Goal: Book appointment/travel/reservation

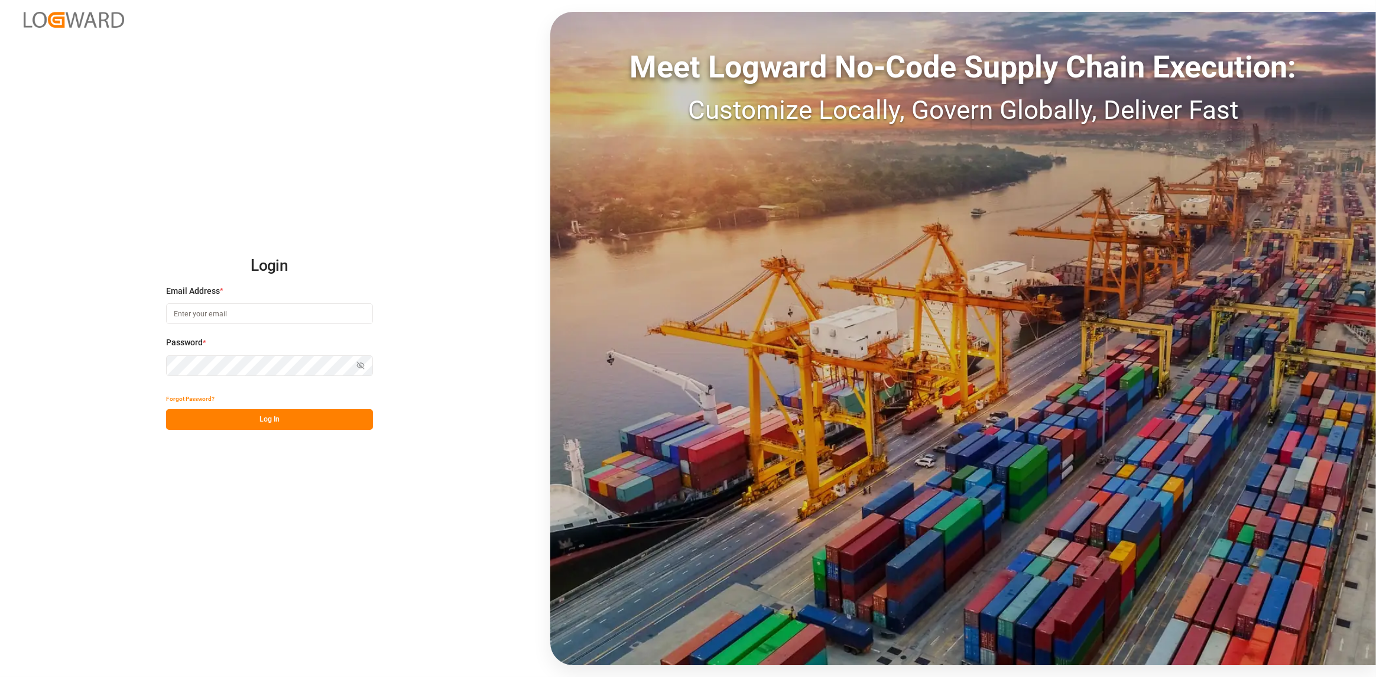
click at [237, 312] on input at bounding box center [269, 313] width 207 height 21
type input "[PERSON_NAME][EMAIL_ADDRESS][DOMAIN_NAME]"
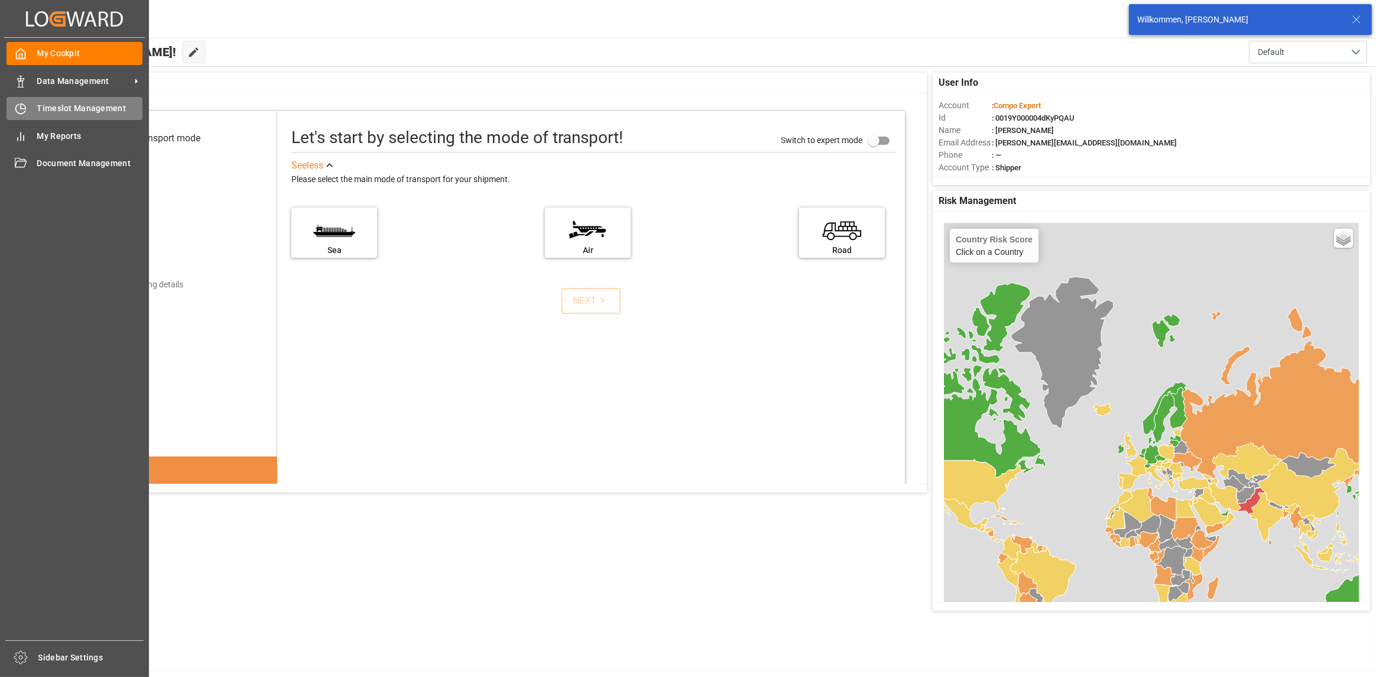
click at [30, 109] on div "Timeslot Management Timeslot Management" at bounding box center [75, 108] width 136 height 23
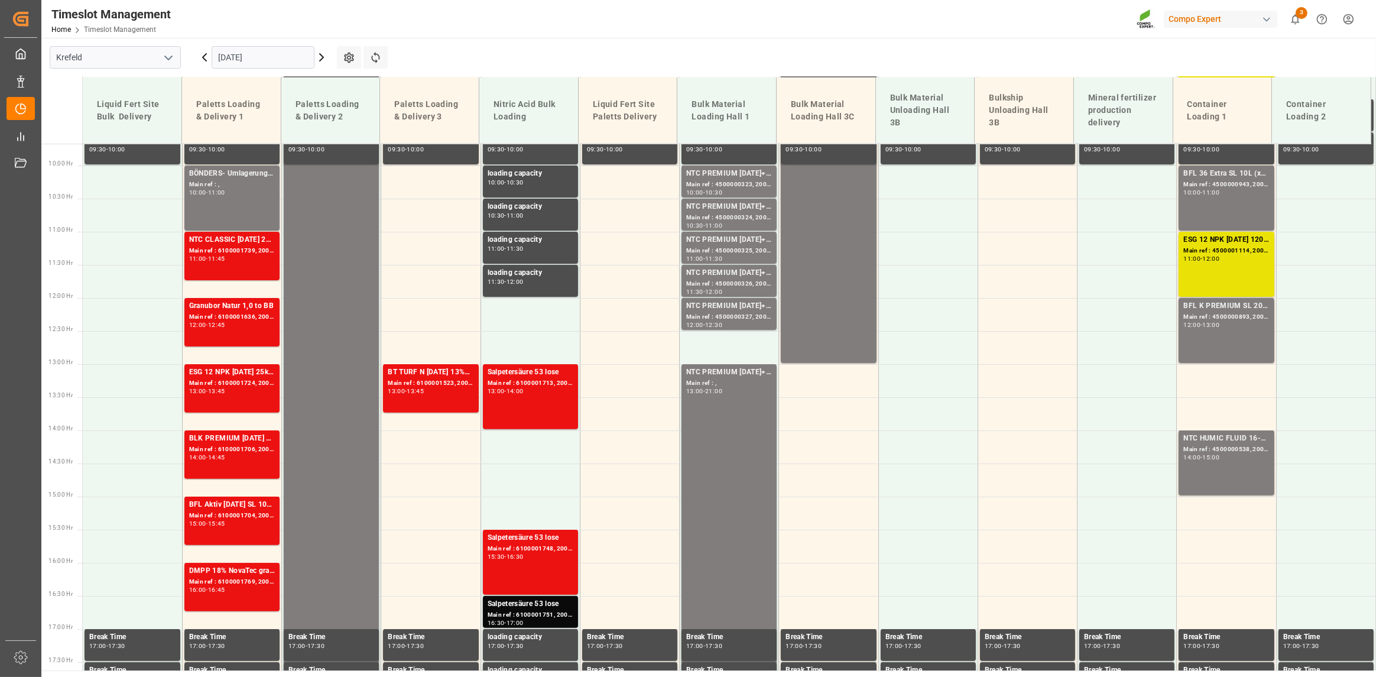
scroll to position [679, 0]
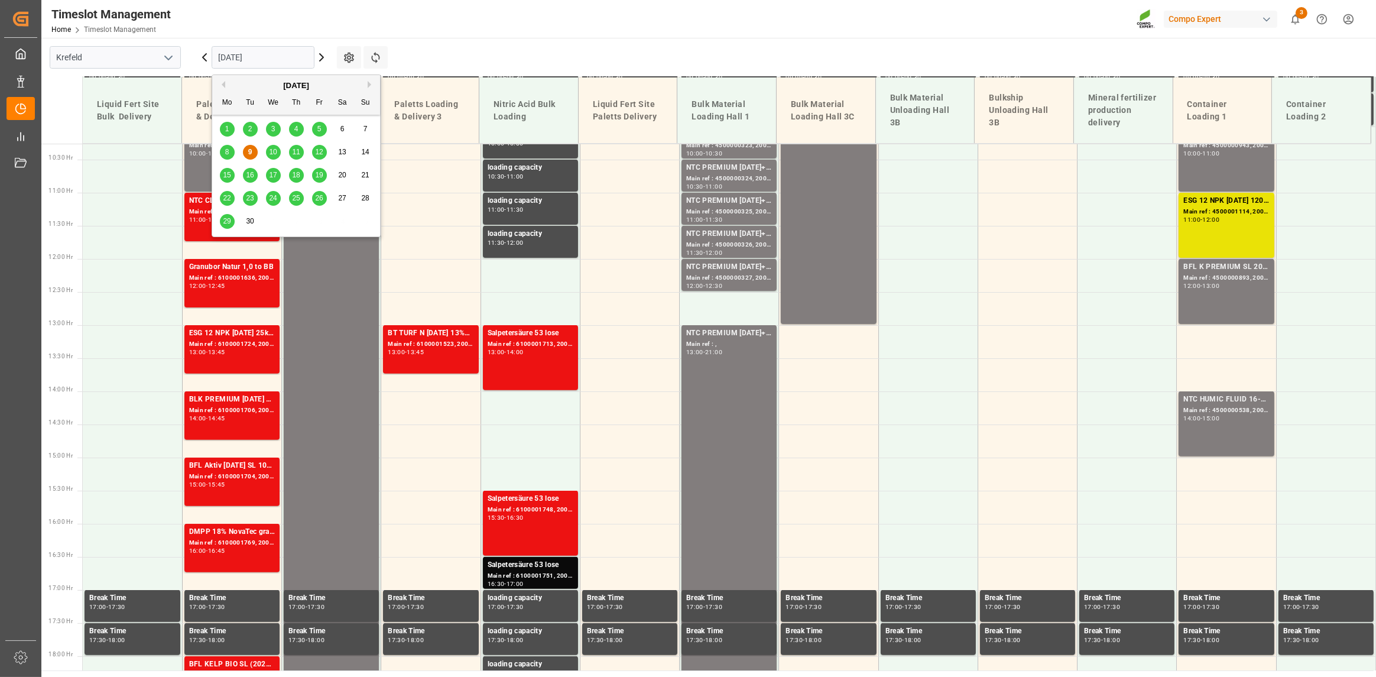
click at [262, 58] on input "[DATE]" at bounding box center [263, 57] width 103 height 22
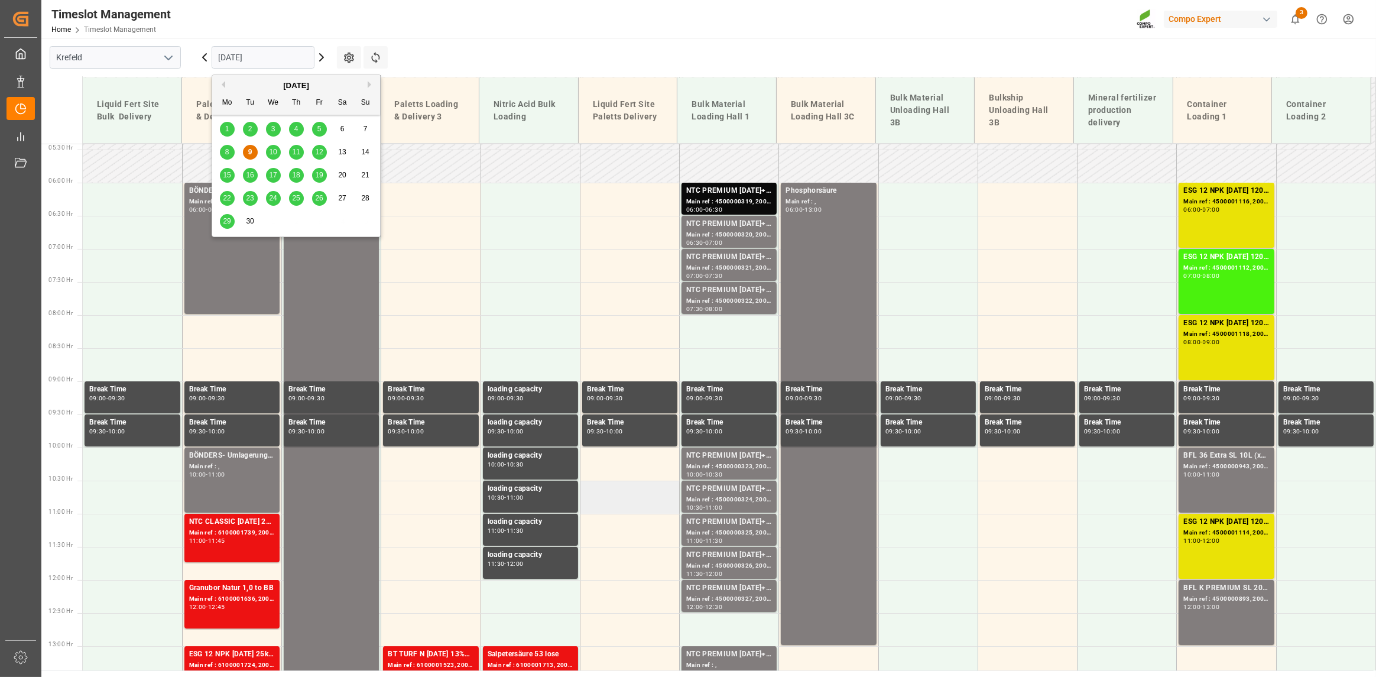
scroll to position [57, 0]
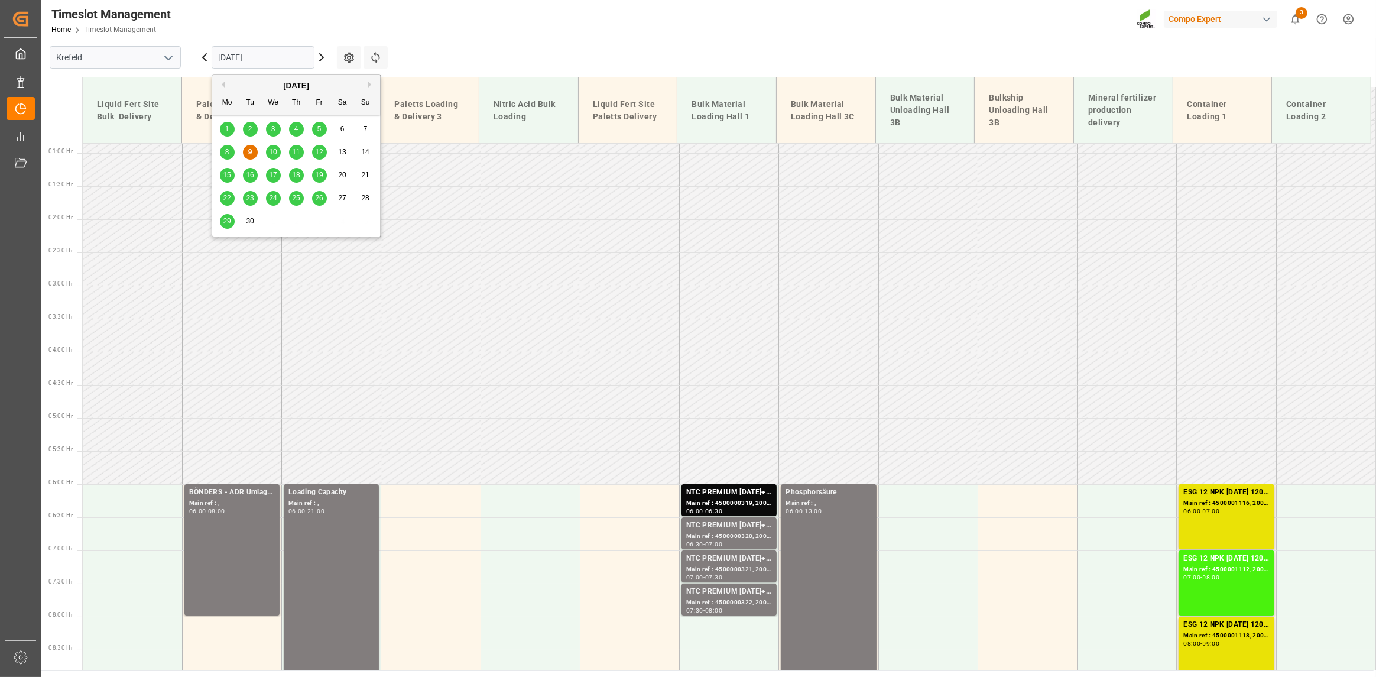
click at [626, 266] on td at bounding box center [629, 268] width 99 height 33
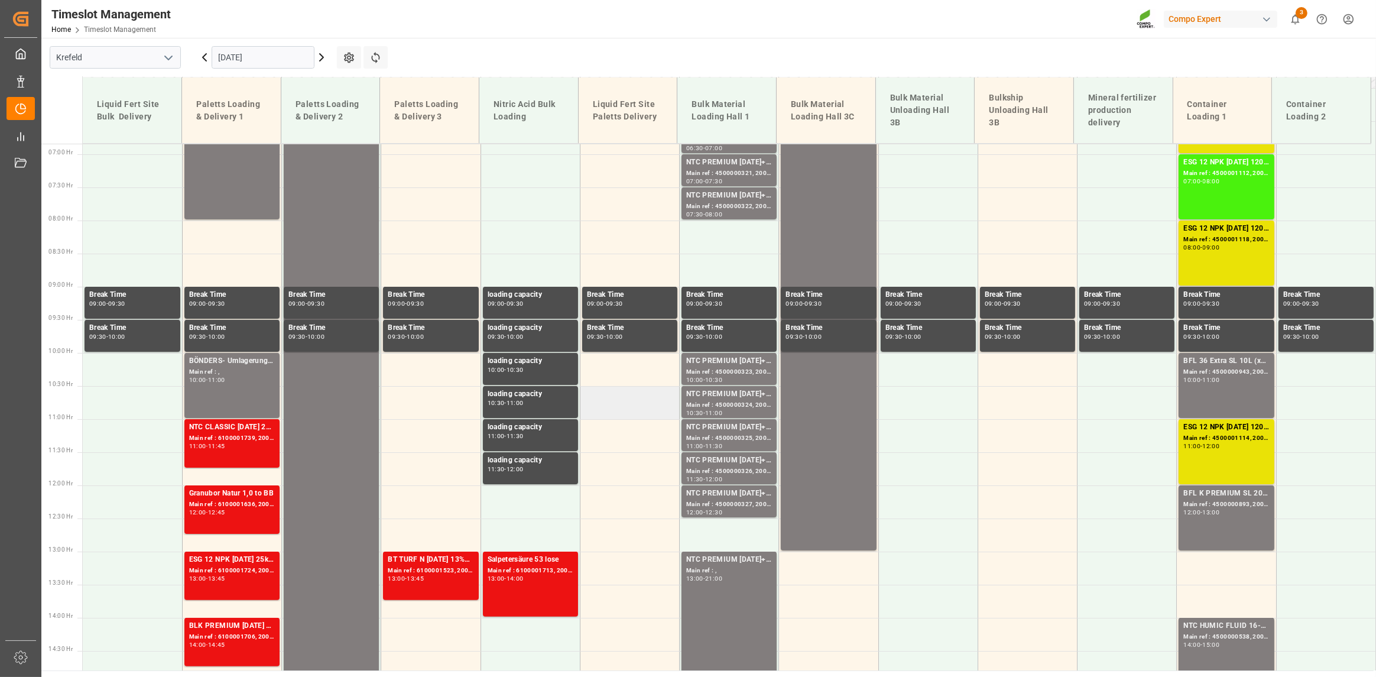
scroll to position [412, 0]
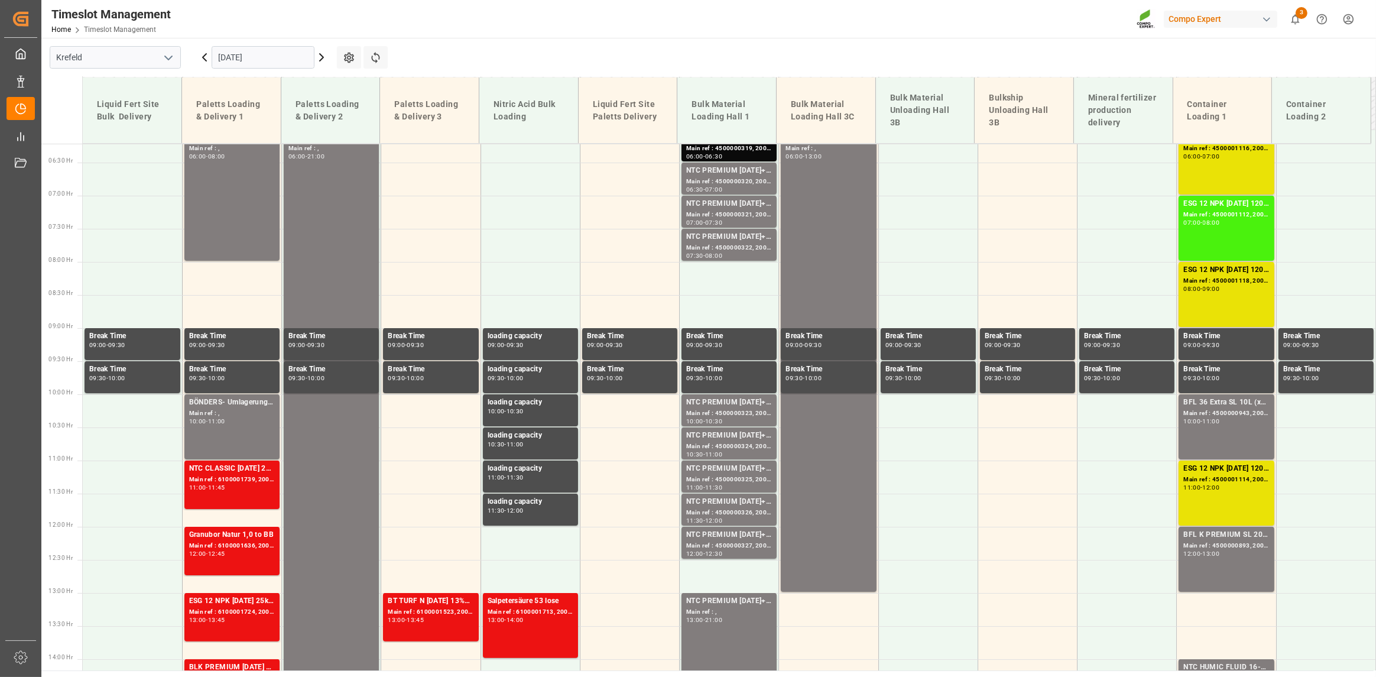
click at [245, 53] on input "[DATE]" at bounding box center [263, 57] width 103 height 22
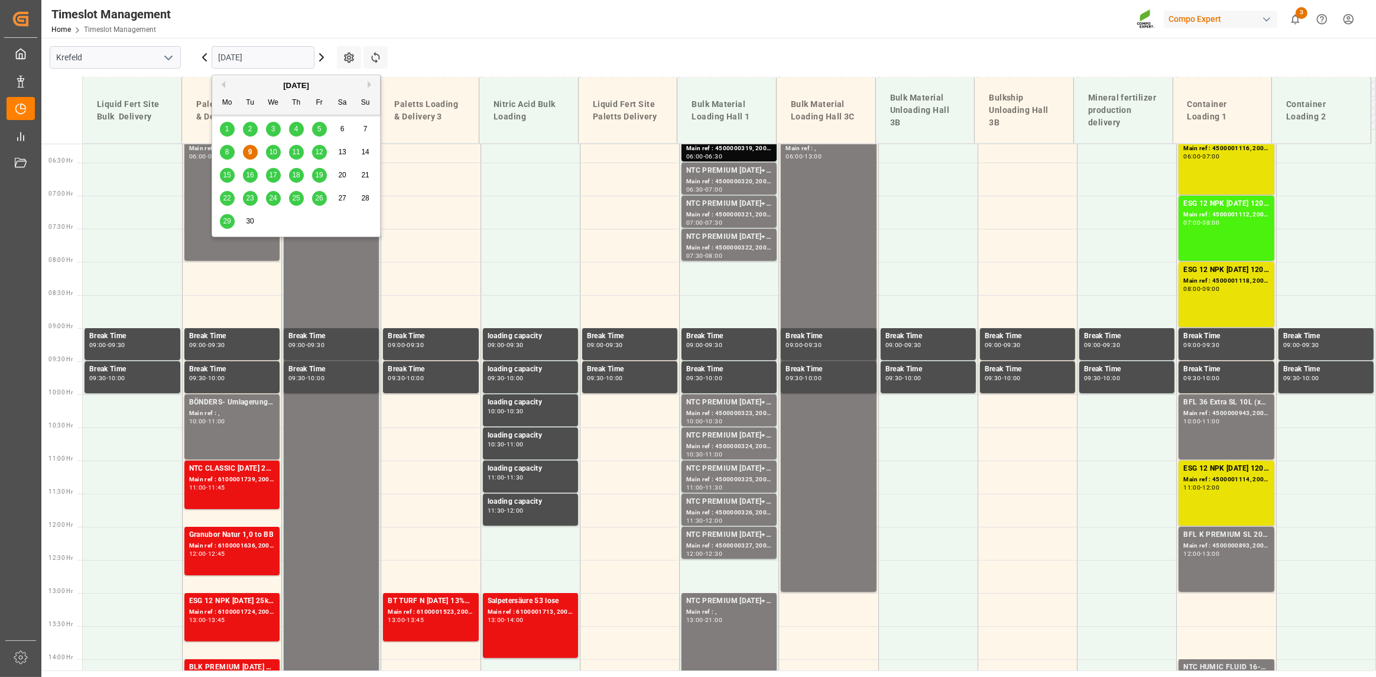
click at [227, 178] on span "15" at bounding box center [227, 175] width 8 height 8
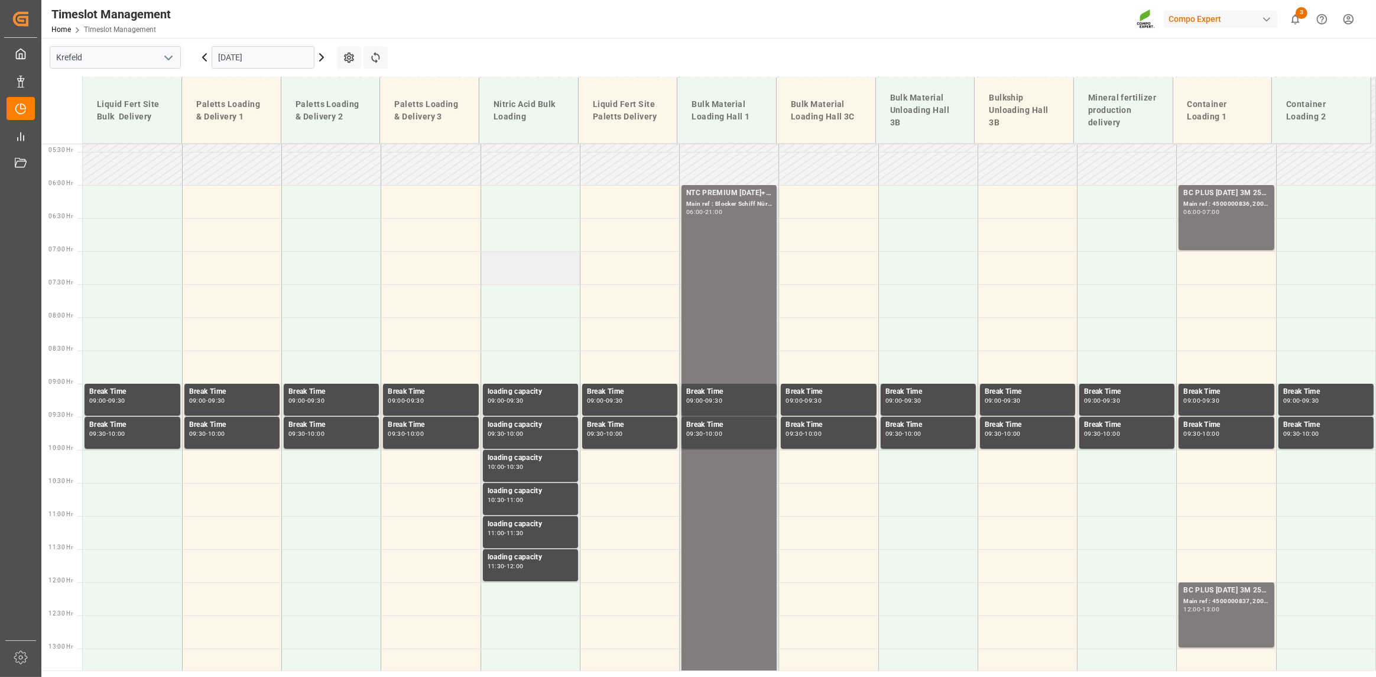
scroll to position [352, 0]
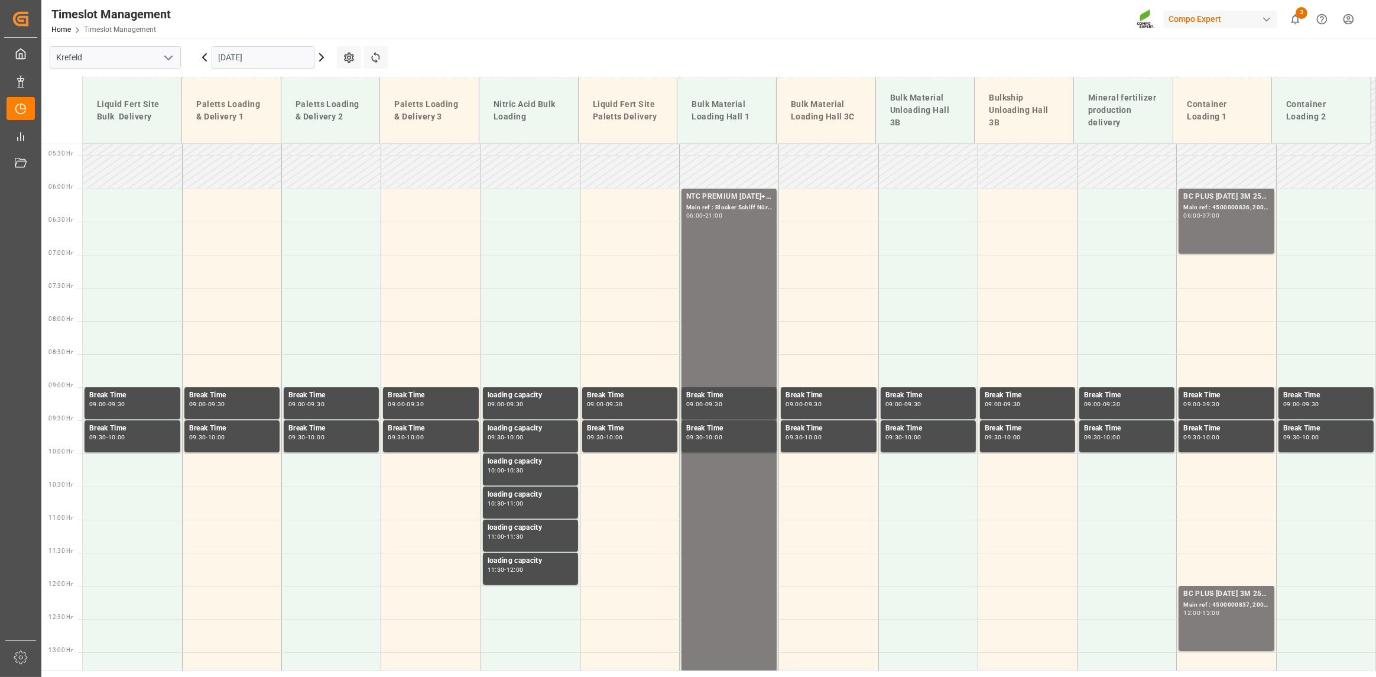
click at [250, 54] on input "[DATE]" at bounding box center [263, 57] width 103 height 22
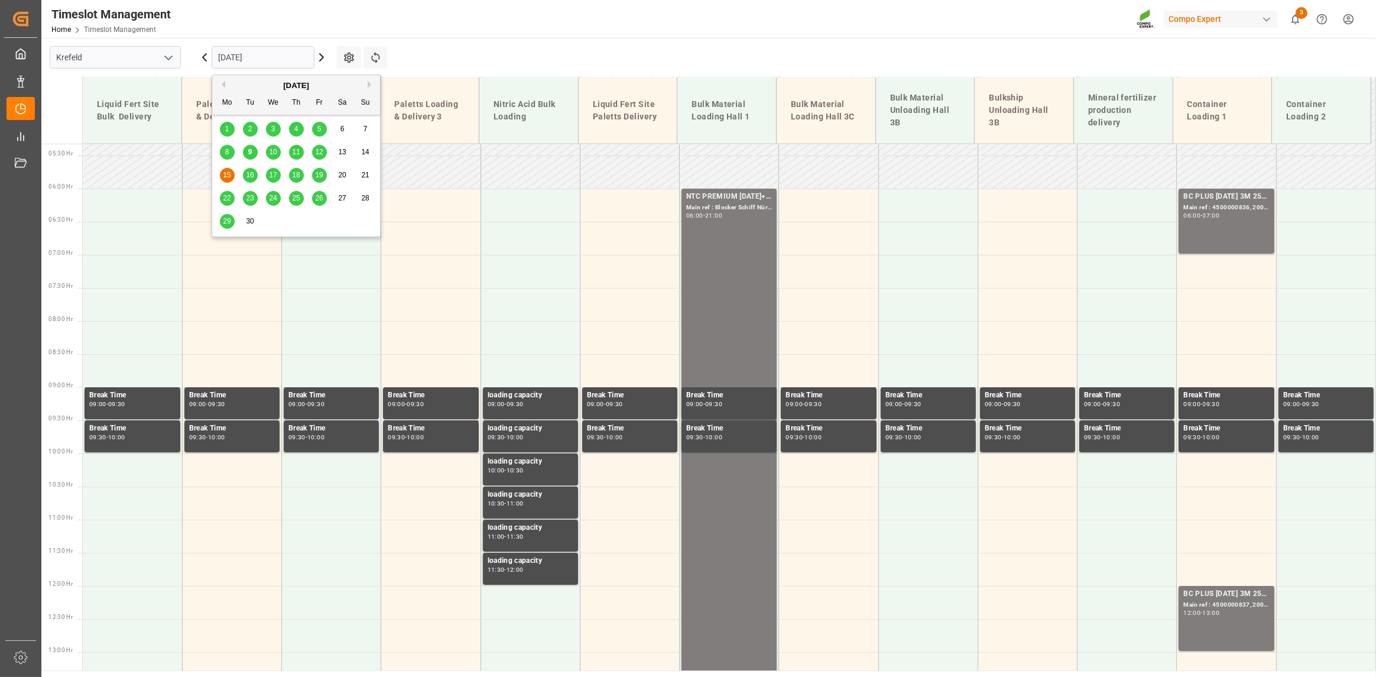
click at [254, 178] on div "16" at bounding box center [250, 176] width 15 height 14
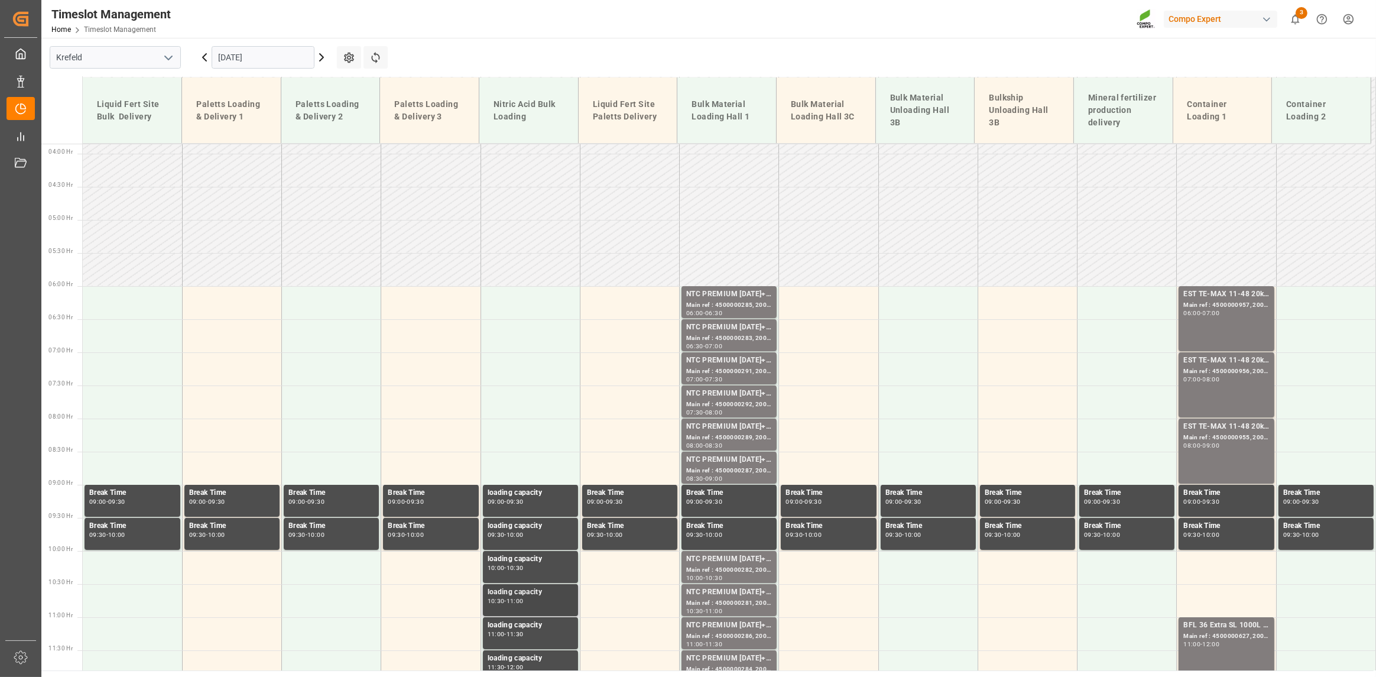
scroll to position [412, 0]
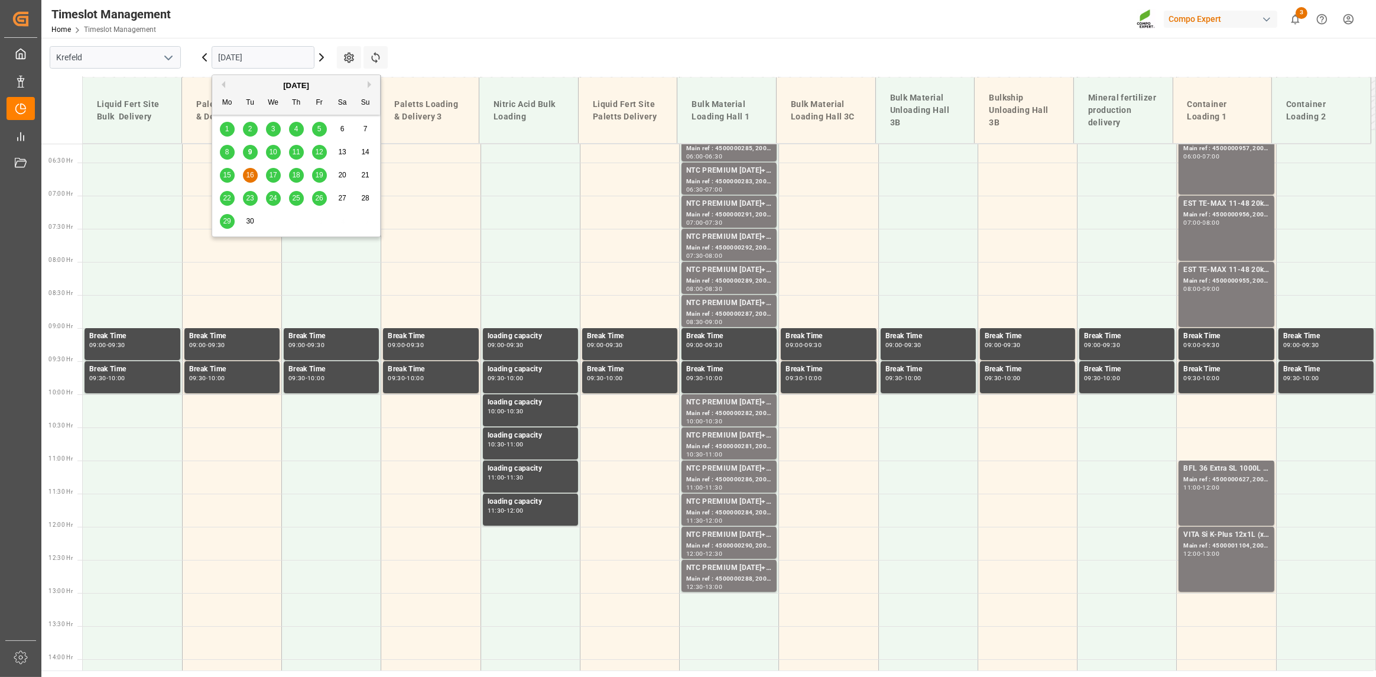
click at [264, 58] on input "[DATE]" at bounding box center [263, 57] width 103 height 22
click at [277, 171] on div "17" at bounding box center [273, 176] width 15 height 14
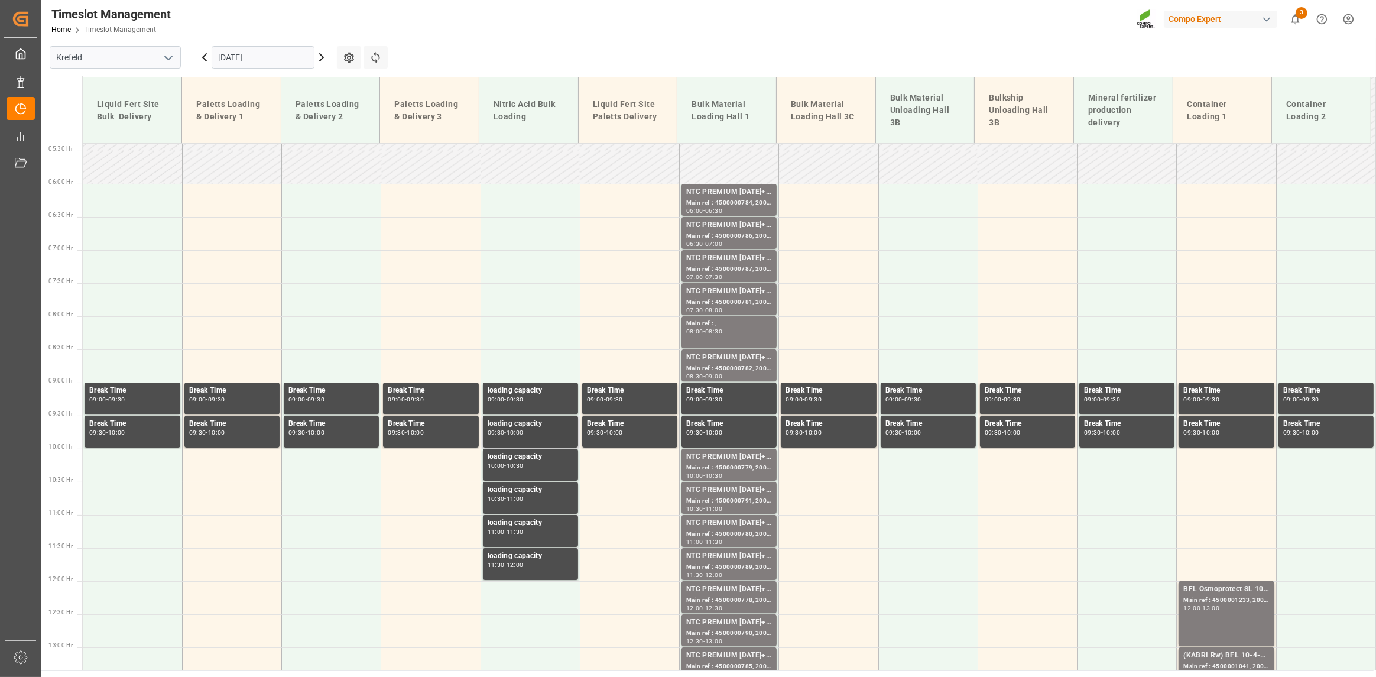
scroll to position [337, 0]
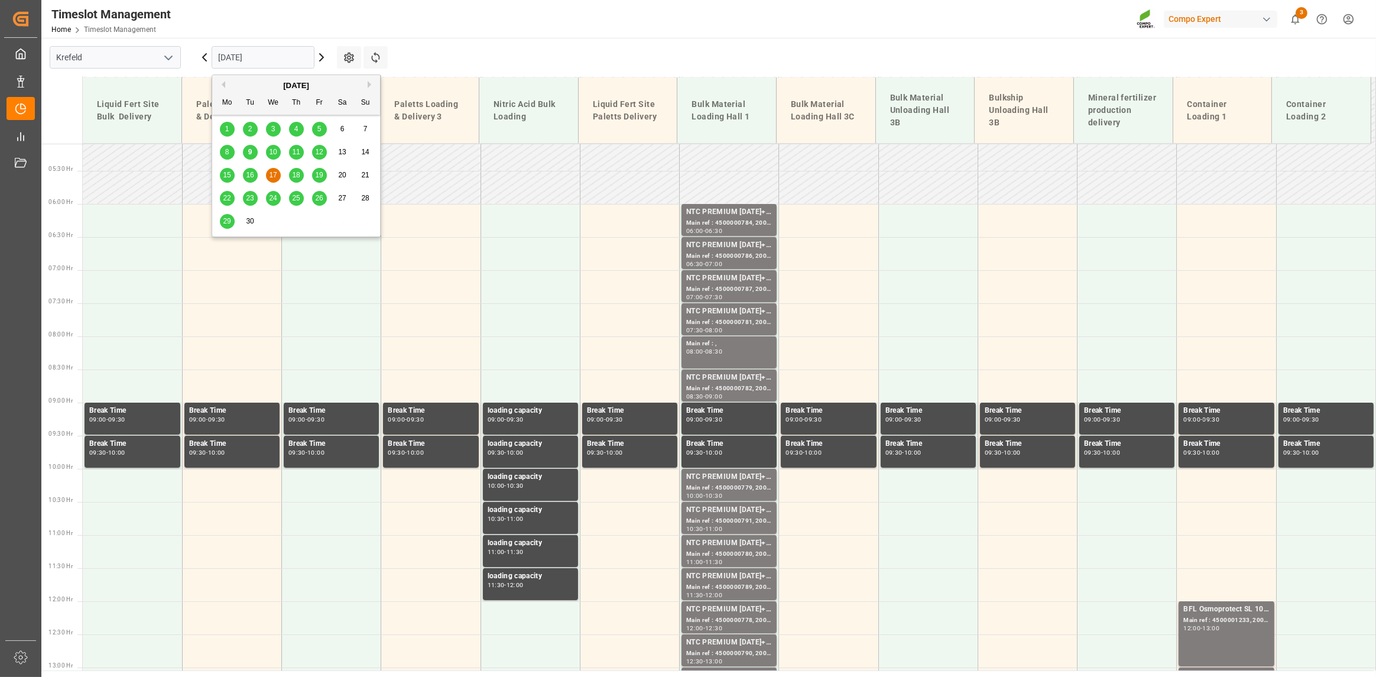
click at [273, 66] on input "[DATE]" at bounding box center [263, 57] width 103 height 22
click at [294, 180] on div "18" at bounding box center [296, 176] width 15 height 14
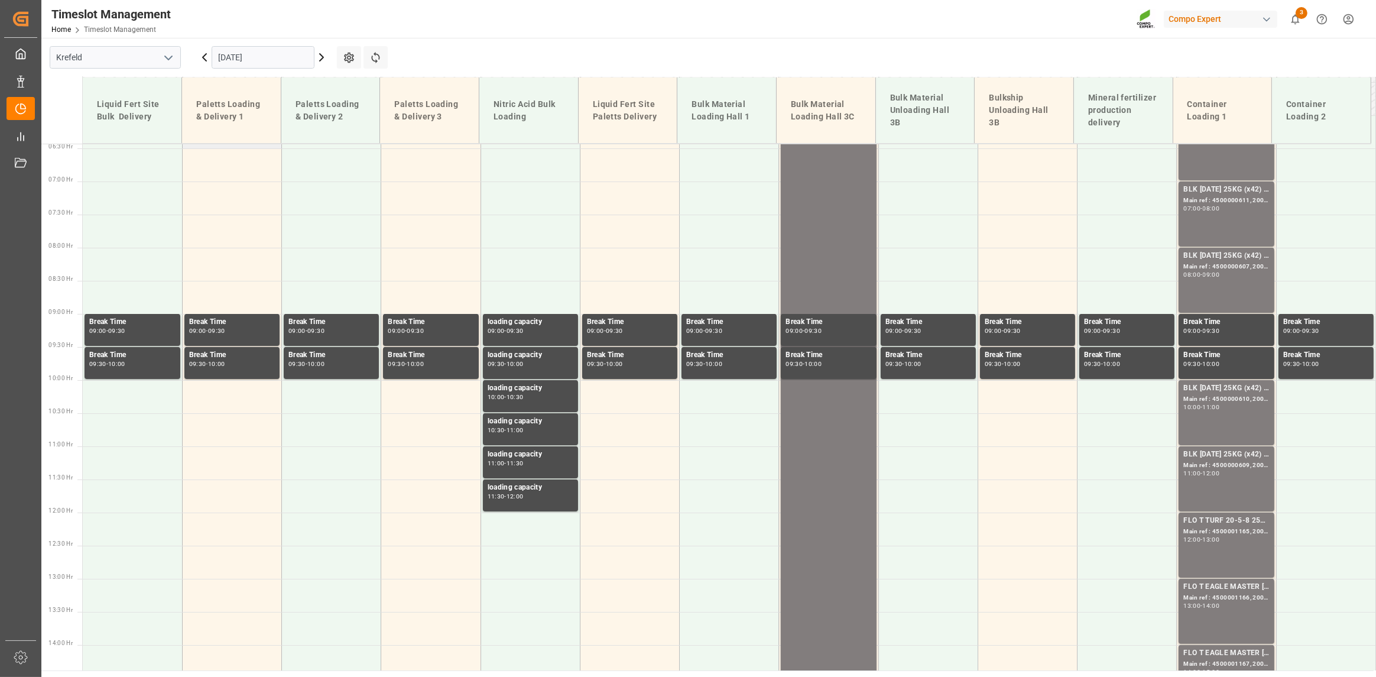
scroll to position [384, 0]
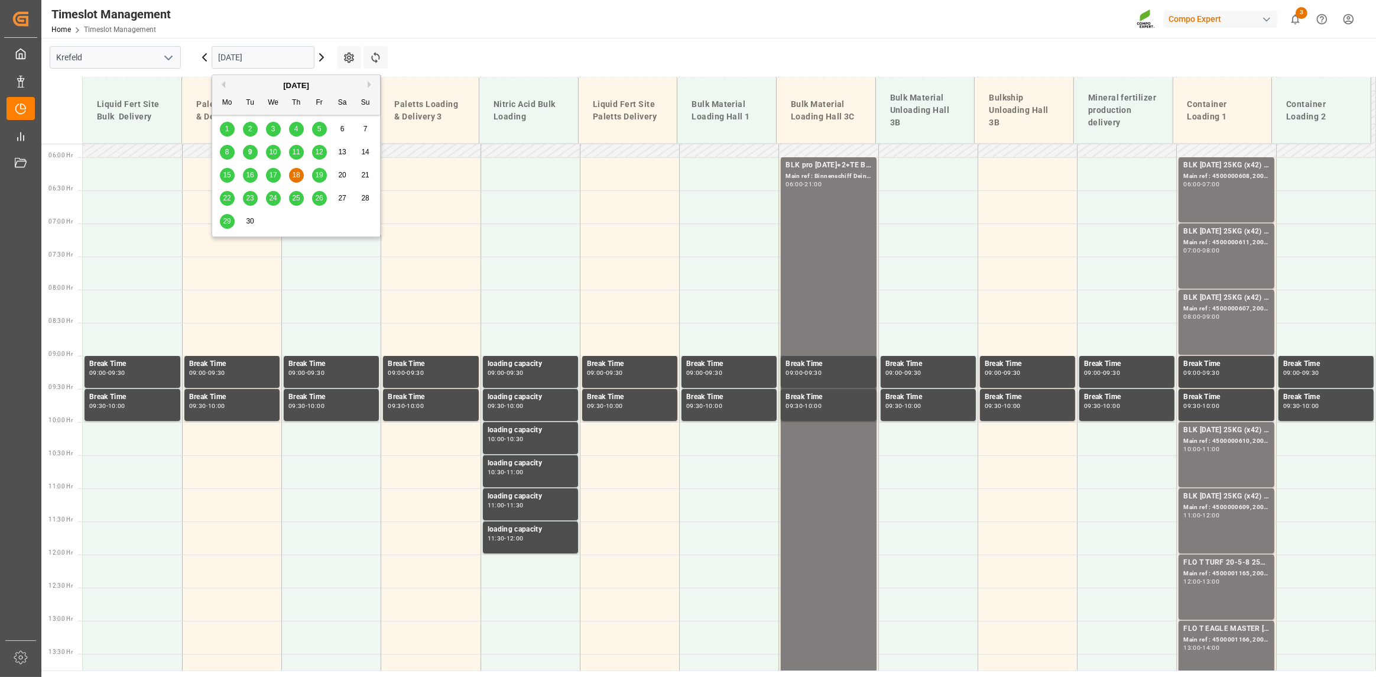
click at [278, 59] on input "[DATE]" at bounding box center [263, 57] width 103 height 22
click at [310, 174] on div "15 16 17 18 19 20 21" at bounding box center [296, 175] width 161 height 23
click at [317, 179] on div "19" at bounding box center [319, 176] width 15 height 14
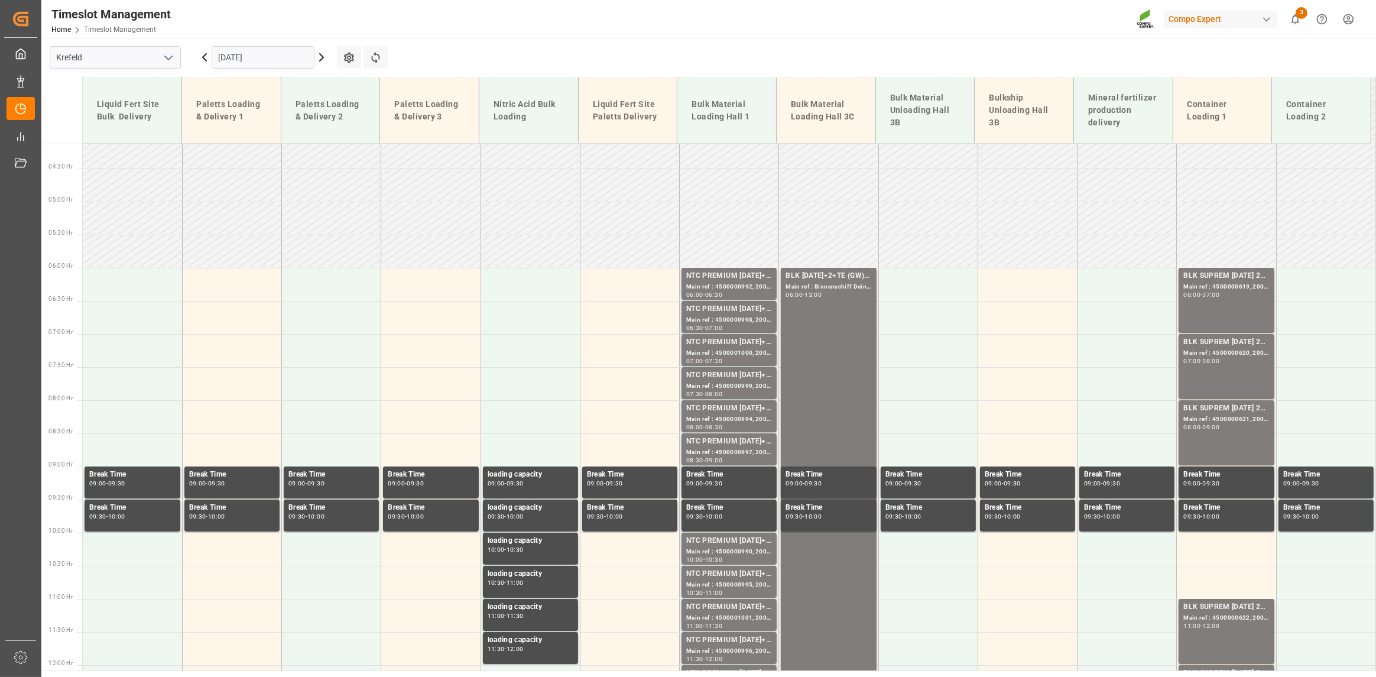
scroll to position [253, 0]
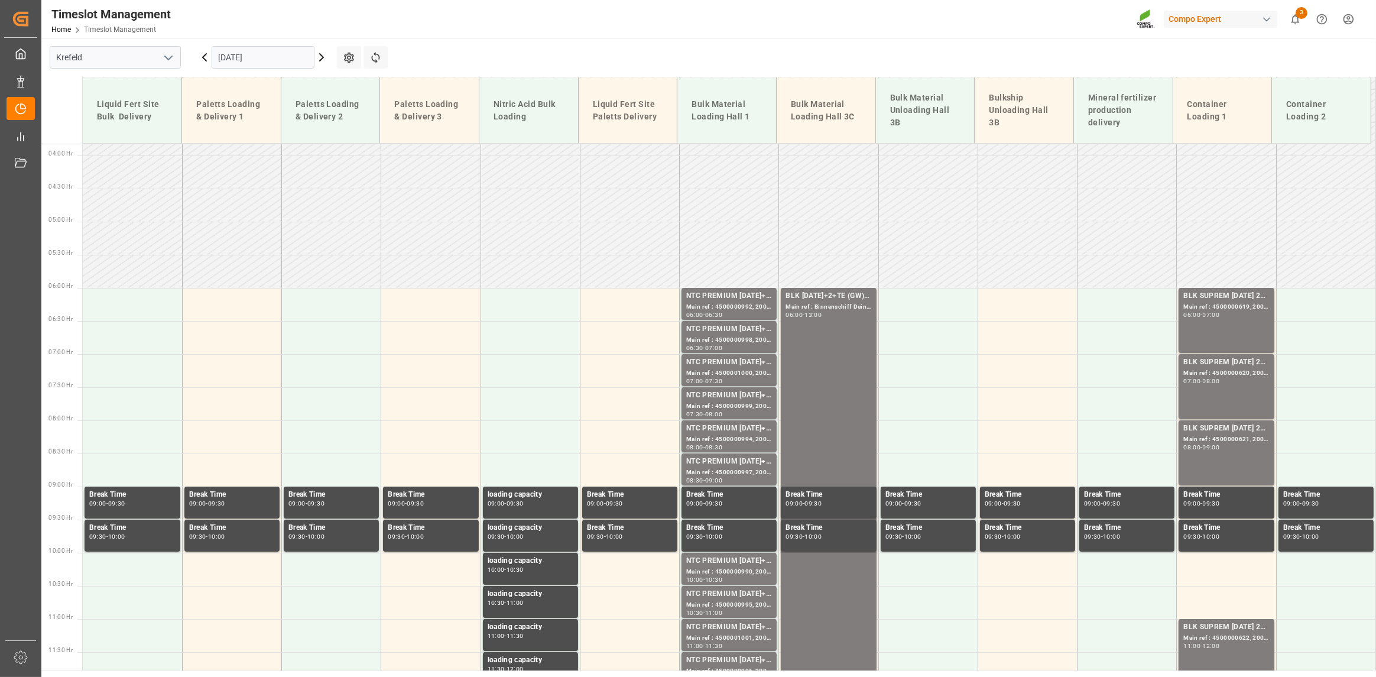
click at [266, 60] on input "[DATE]" at bounding box center [263, 57] width 103 height 22
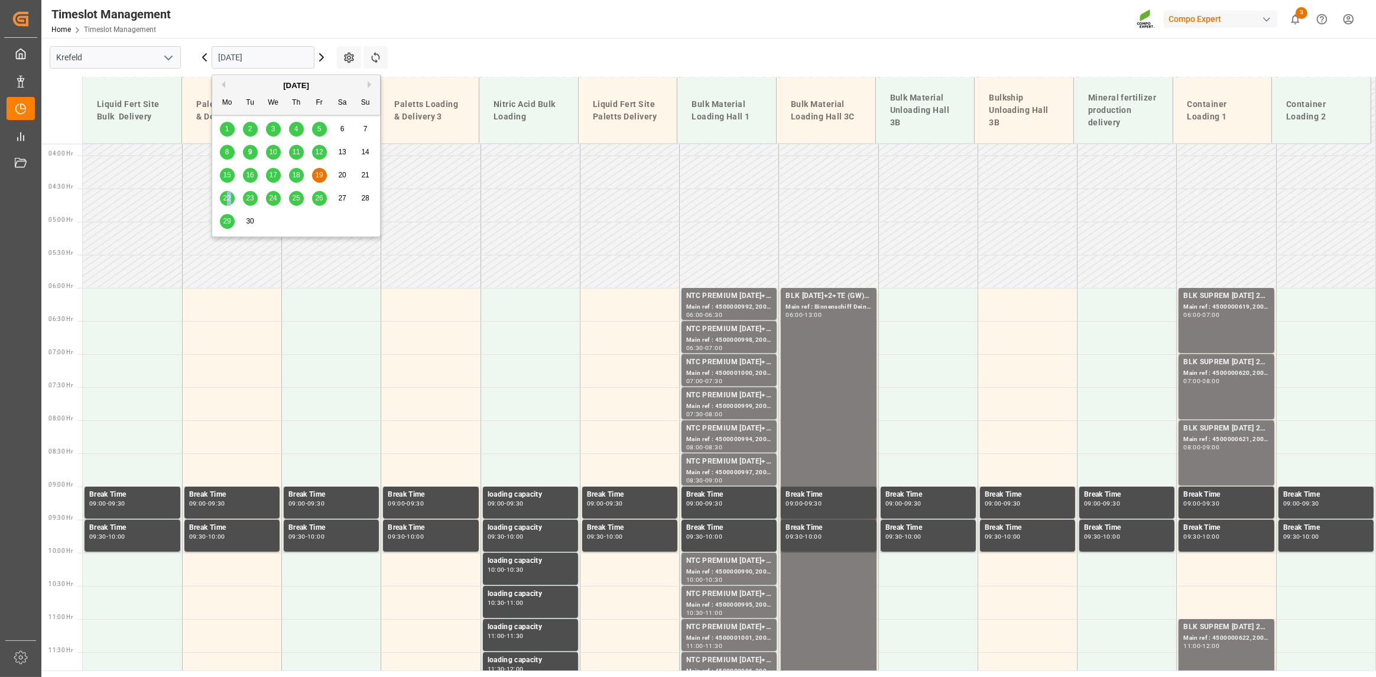
click at [231, 199] on div "22" at bounding box center [227, 199] width 15 height 14
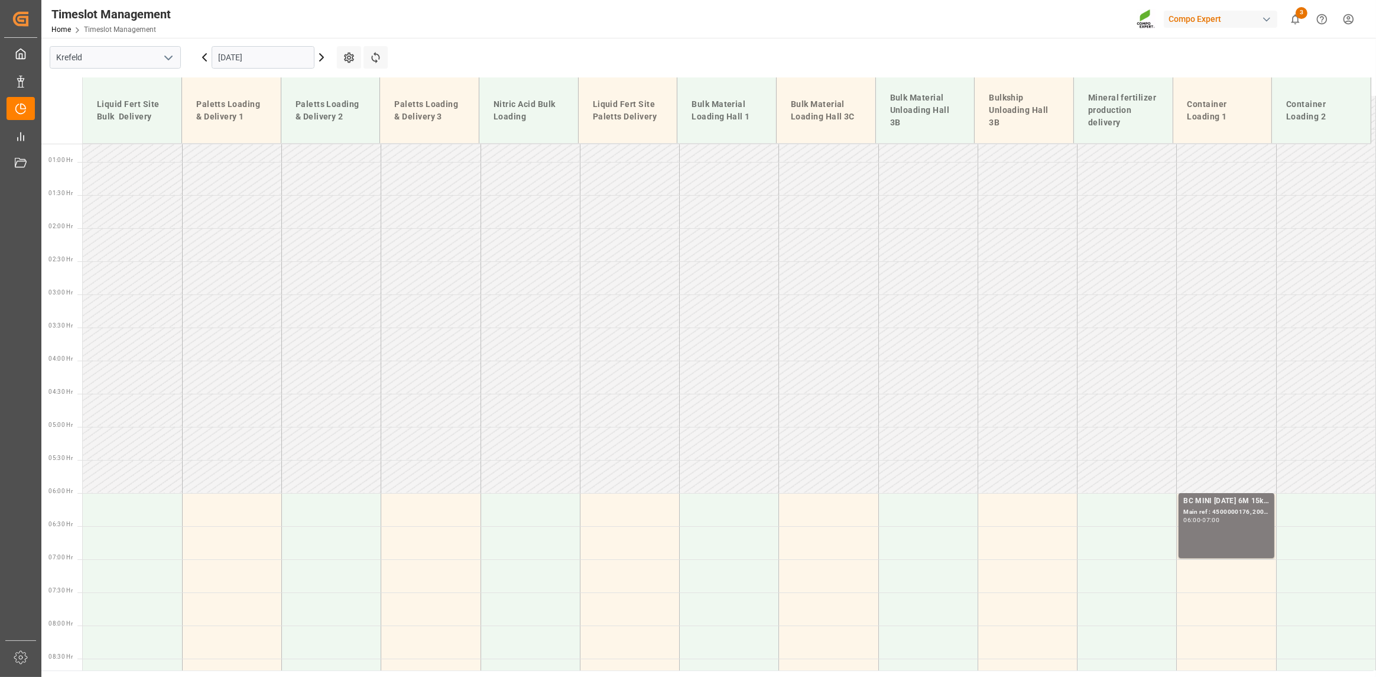
scroll to position [0, 0]
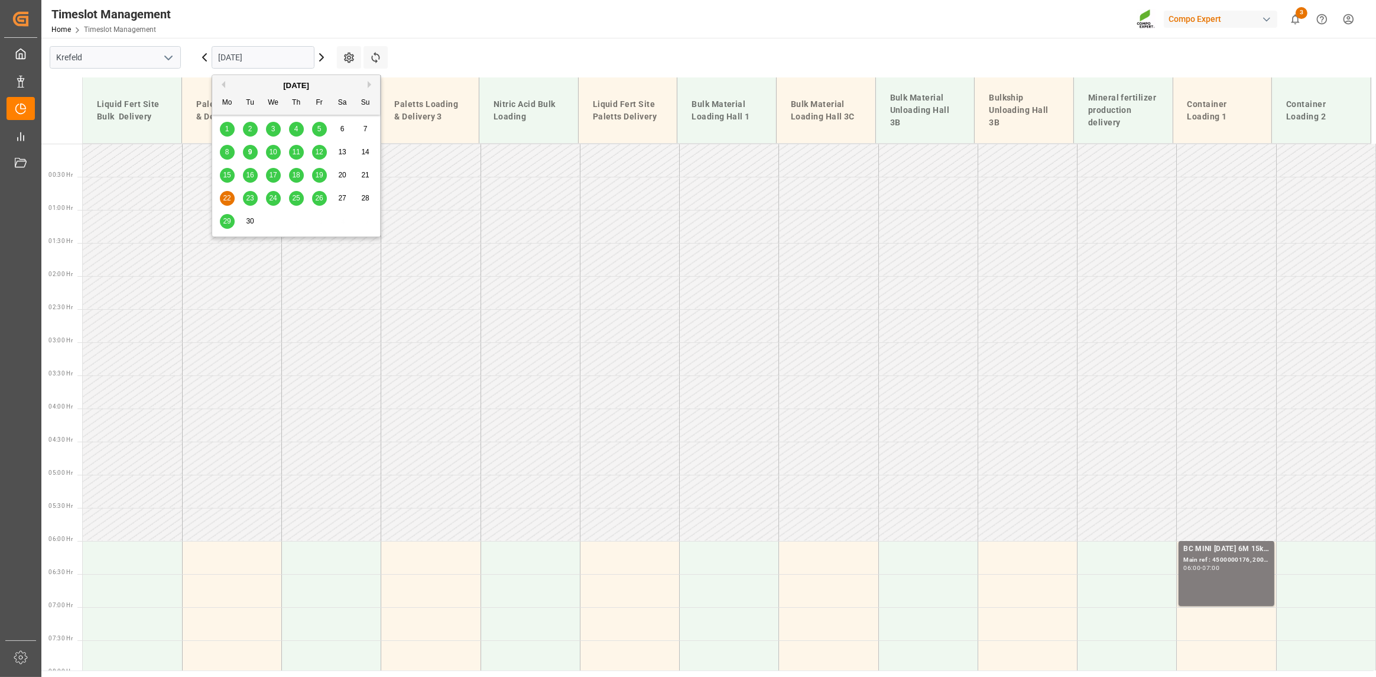
click at [287, 54] on input "[DATE]" at bounding box center [263, 57] width 103 height 22
click at [252, 177] on span "16" at bounding box center [250, 175] width 8 height 8
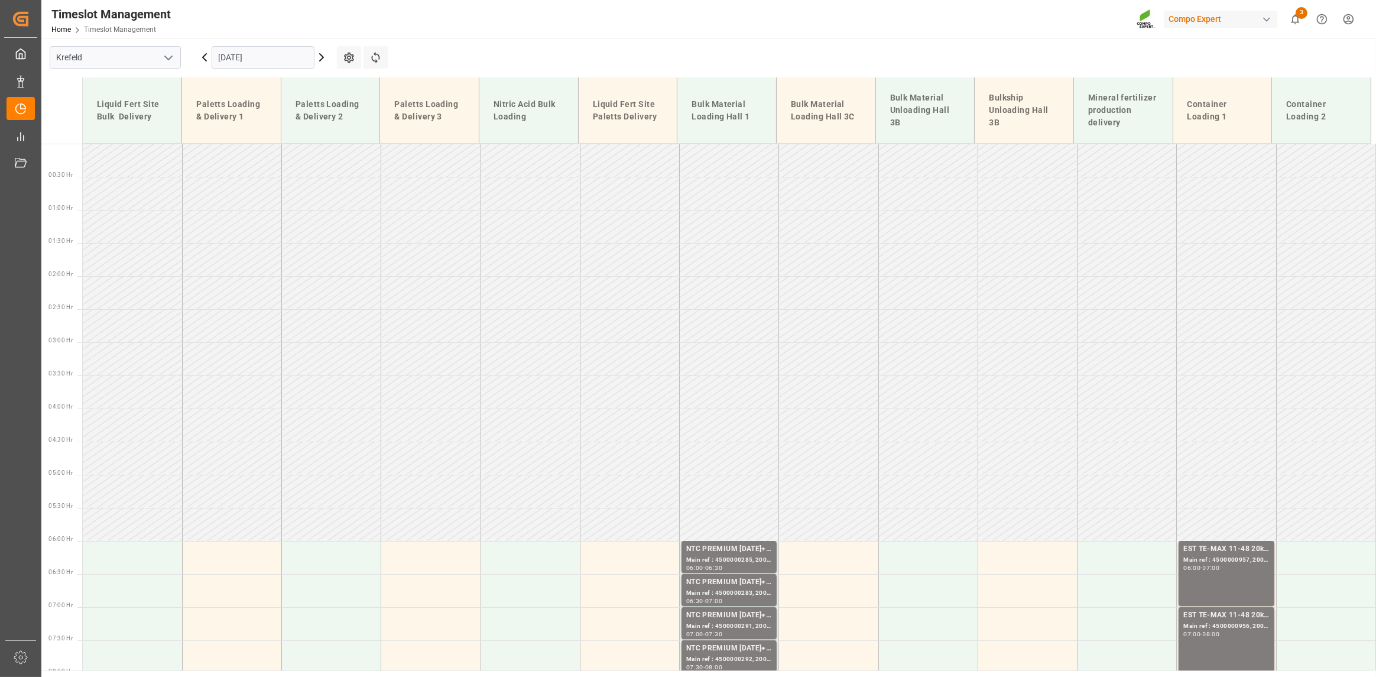
click at [256, 58] on input "[DATE]" at bounding box center [263, 57] width 103 height 22
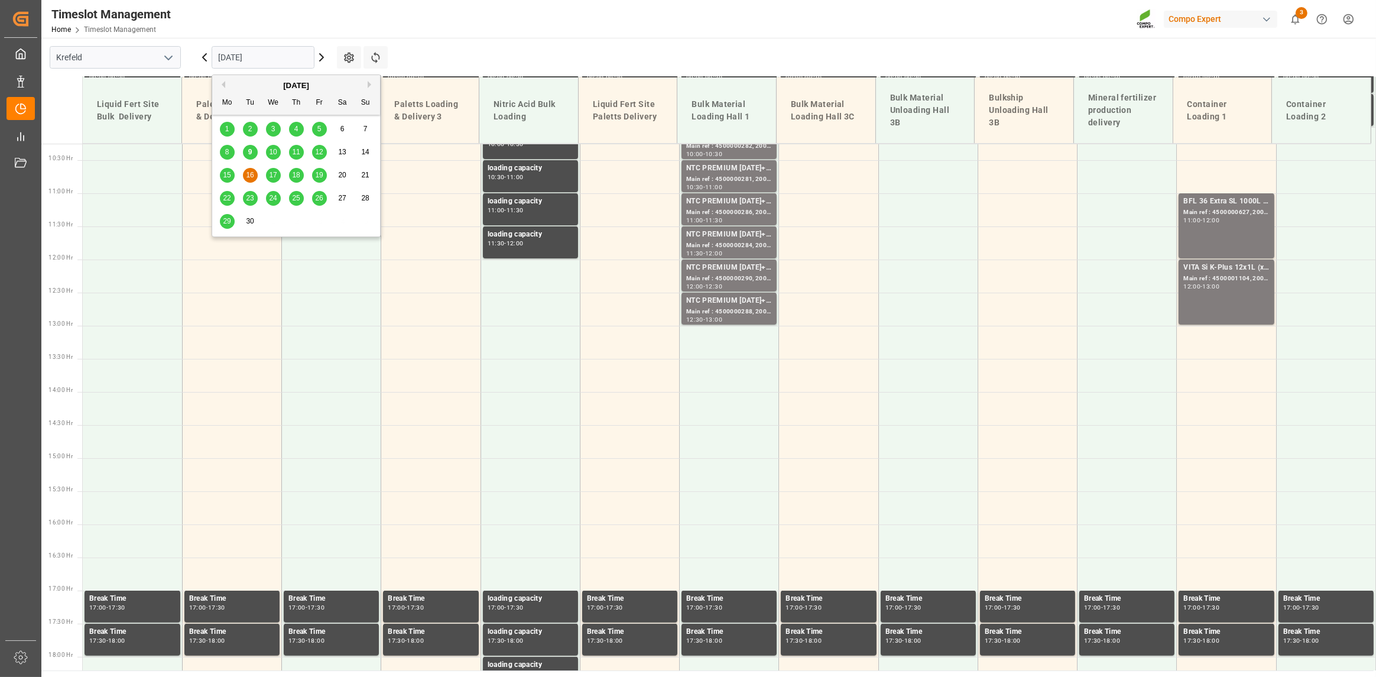
scroll to position [679, 0]
click at [254, 147] on div "9" at bounding box center [250, 152] width 15 height 14
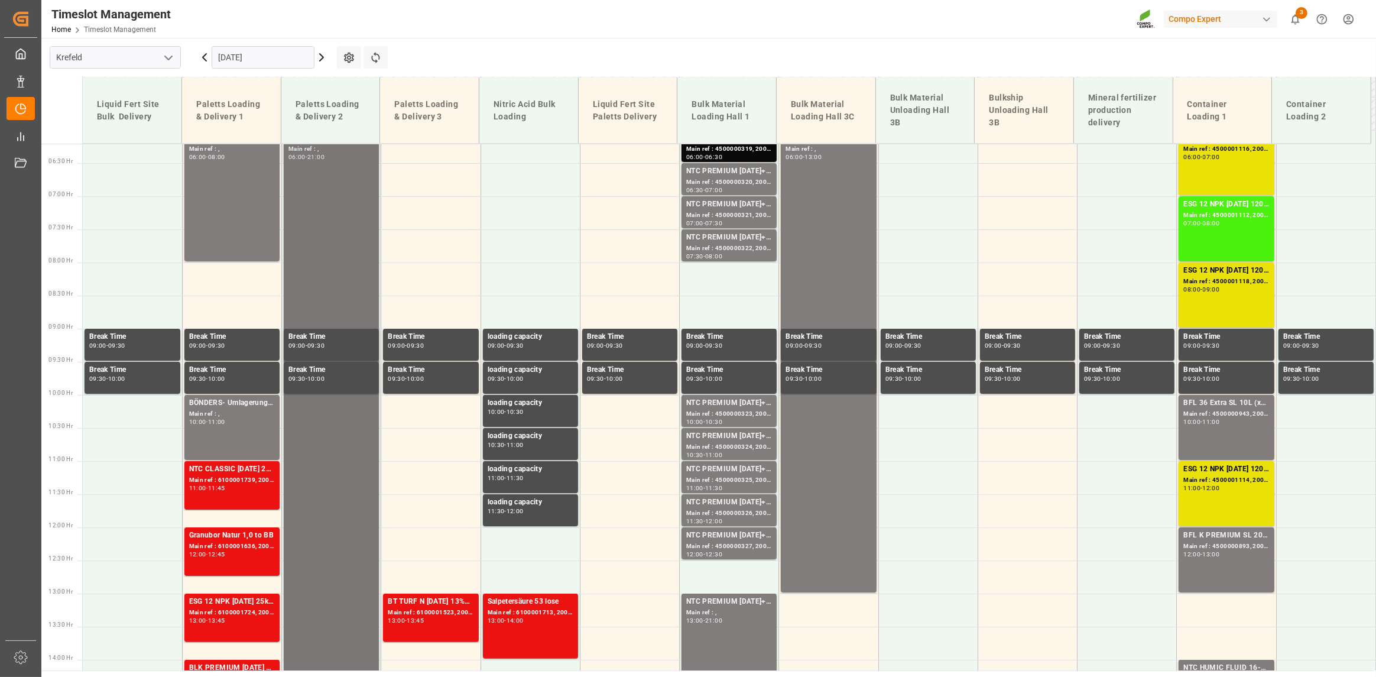
scroll to position [412, 0]
click at [245, 407] on div "BÖNDERS- Umlagerung nach [GEOGRAPHIC_DATA]" at bounding box center [232, 403] width 86 height 12
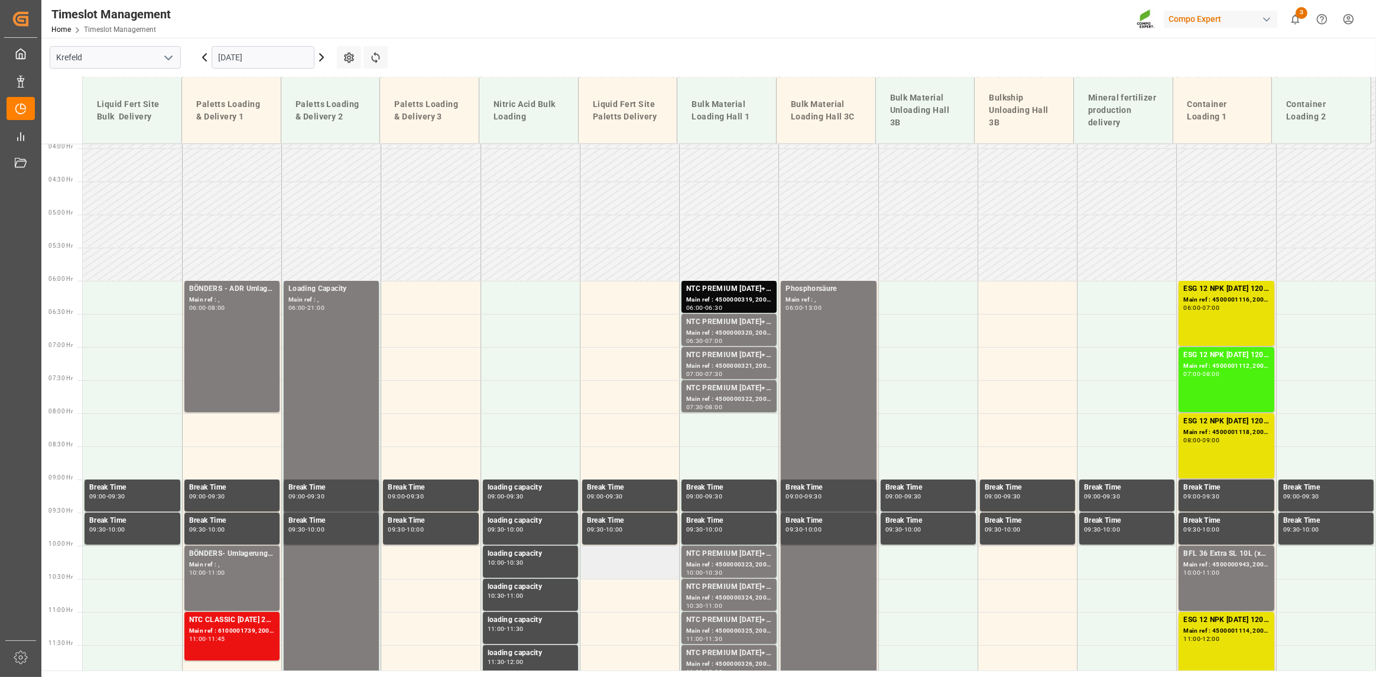
scroll to position [234, 0]
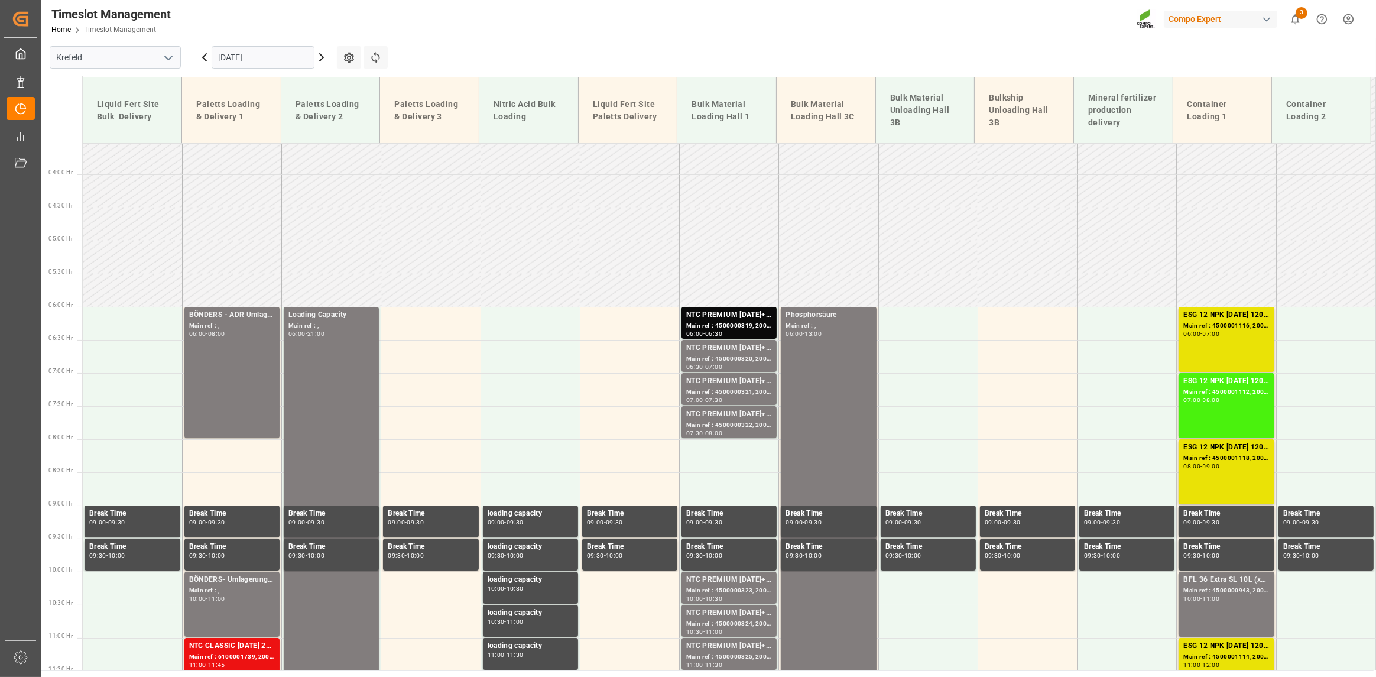
click at [283, 53] on input "[DATE]" at bounding box center [263, 57] width 103 height 22
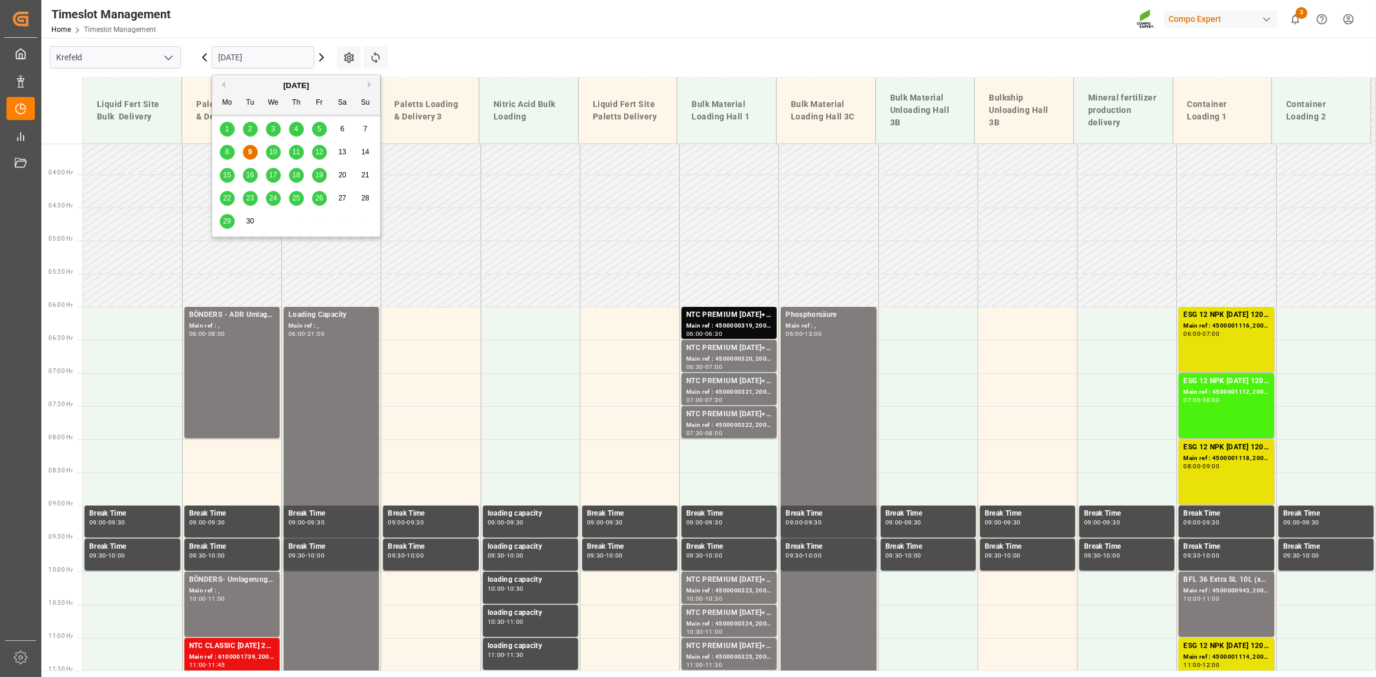
click at [274, 148] on span "10" at bounding box center [273, 152] width 8 height 8
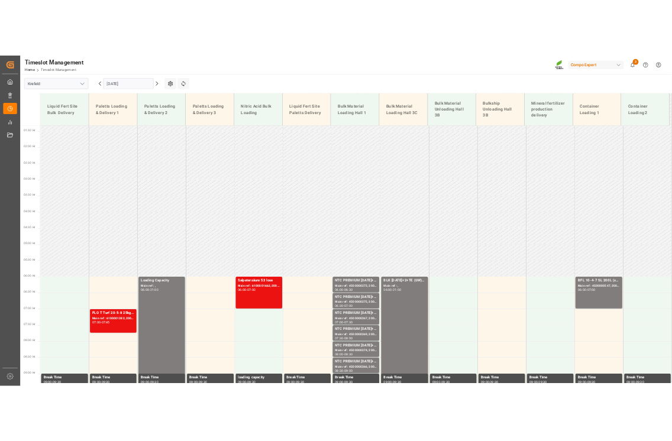
scroll to position [502, 0]
